Goal: Task Accomplishment & Management: Use online tool/utility

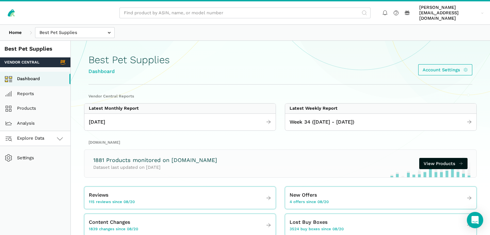
click at [53, 136] on link "Explore Data" at bounding box center [35, 138] width 70 height 15
click at [41, 164] on link "[DOMAIN_NAME]" at bounding box center [35, 168] width 70 height 15
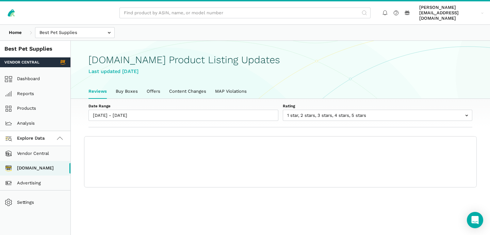
scroll to position [2, 0]
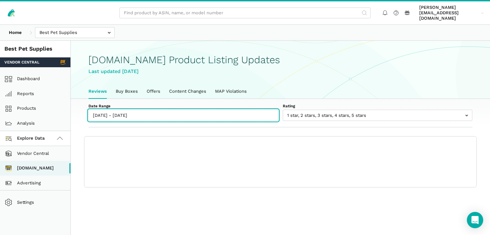
click at [103, 112] on input "[DATE] - [DATE]" at bounding box center [183, 115] width 190 height 11
type input "[DATE]"
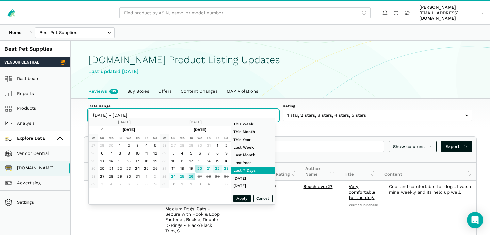
type input "[DATE]"
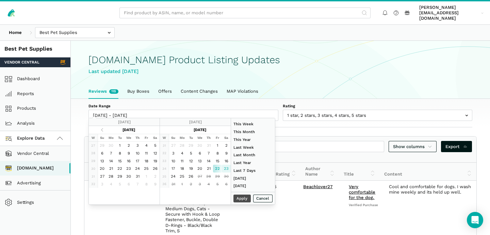
type input "[DATE]"
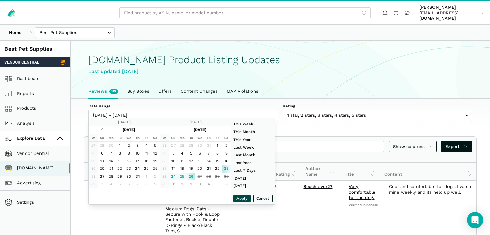
type input "[DATE]"
click at [243, 200] on button "Apply" at bounding box center [242, 199] width 18 height 8
type input "[DATE] - [DATE]"
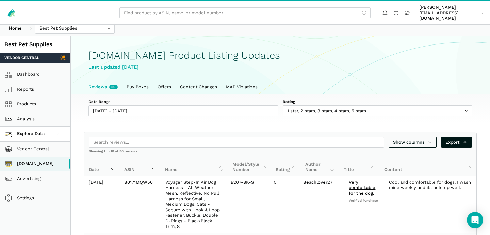
scroll to position [6, 0]
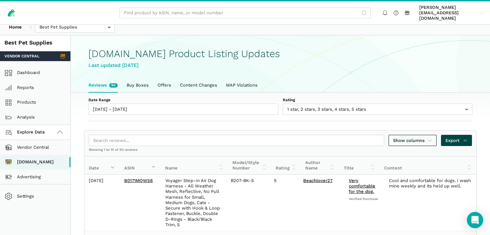
click at [455, 137] on span "Export" at bounding box center [456, 140] width 22 height 7
